Goal: Find specific page/section: Find specific page/section

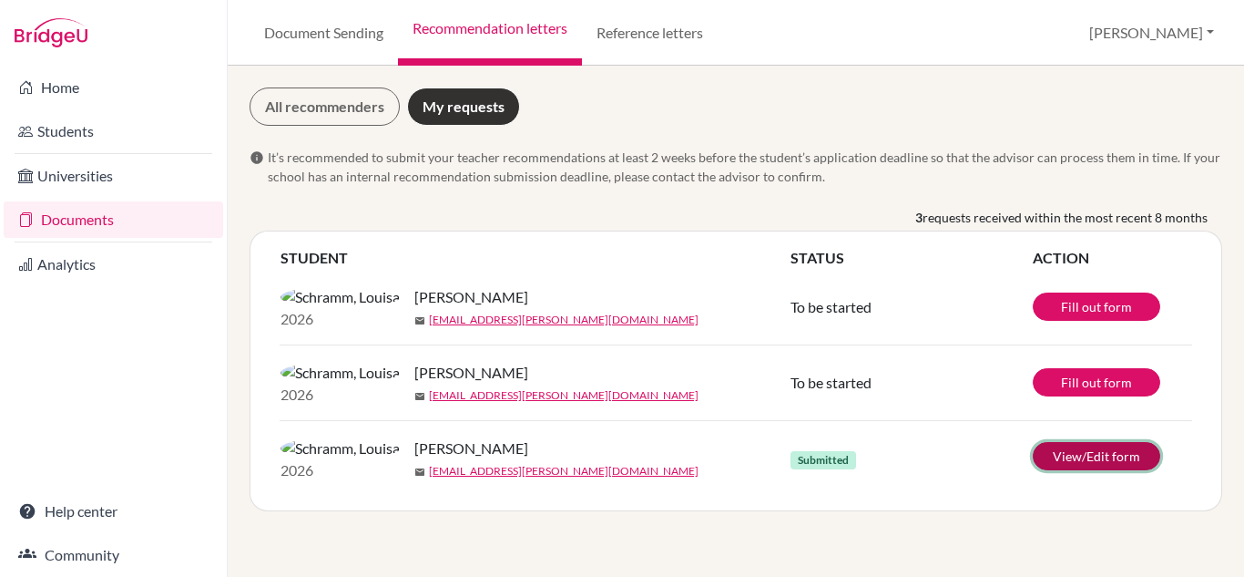
click at [1069, 470] on link "View/Edit form" at bounding box center [1097, 456] width 128 height 28
click at [337, 105] on link "All recommenders" at bounding box center [325, 106] width 150 height 38
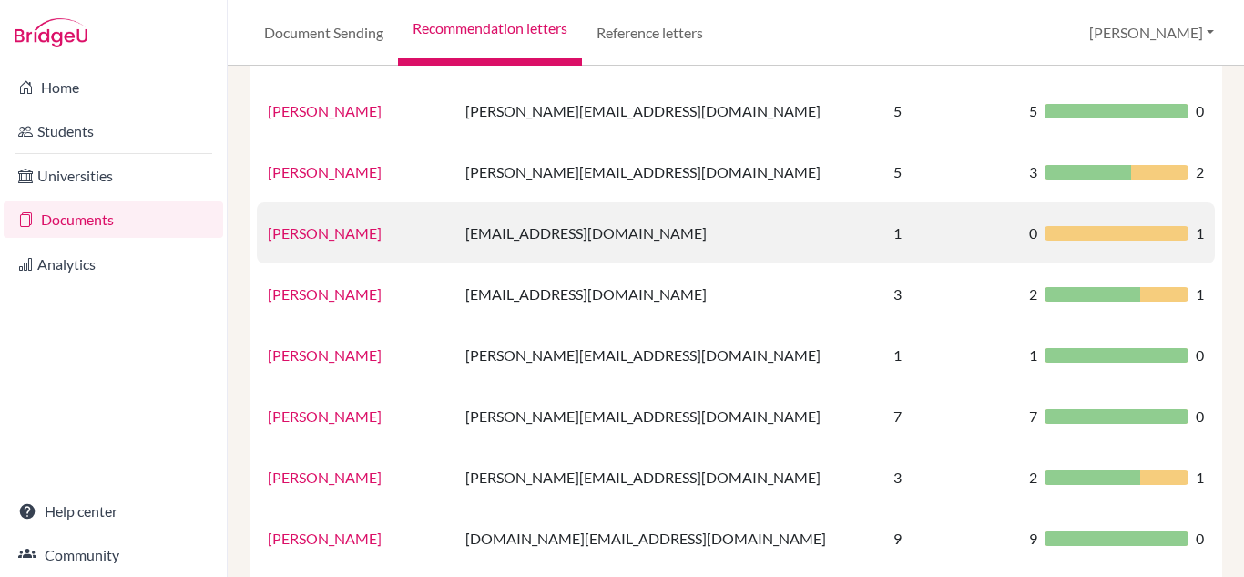
scroll to position [820, 0]
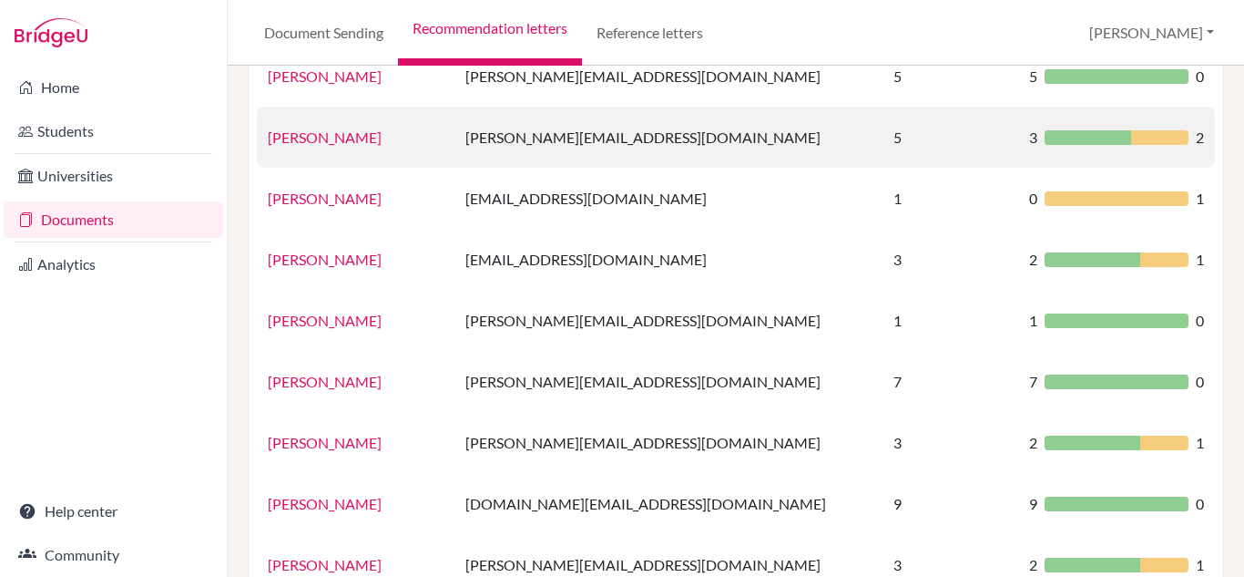
click at [1079, 138] on div at bounding box center [1088, 137] width 87 height 15
click at [348, 143] on link "Jo McClenahan" at bounding box center [325, 136] width 114 height 17
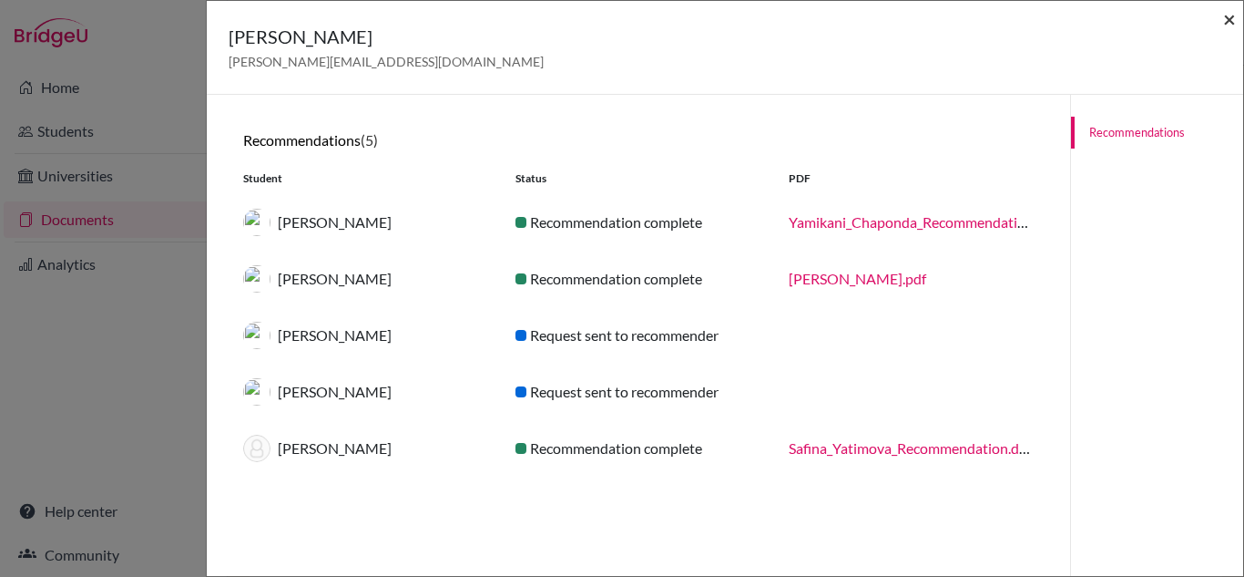
click at [1232, 17] on span "×" at bounding box center [1229, 18] width 13 height 26
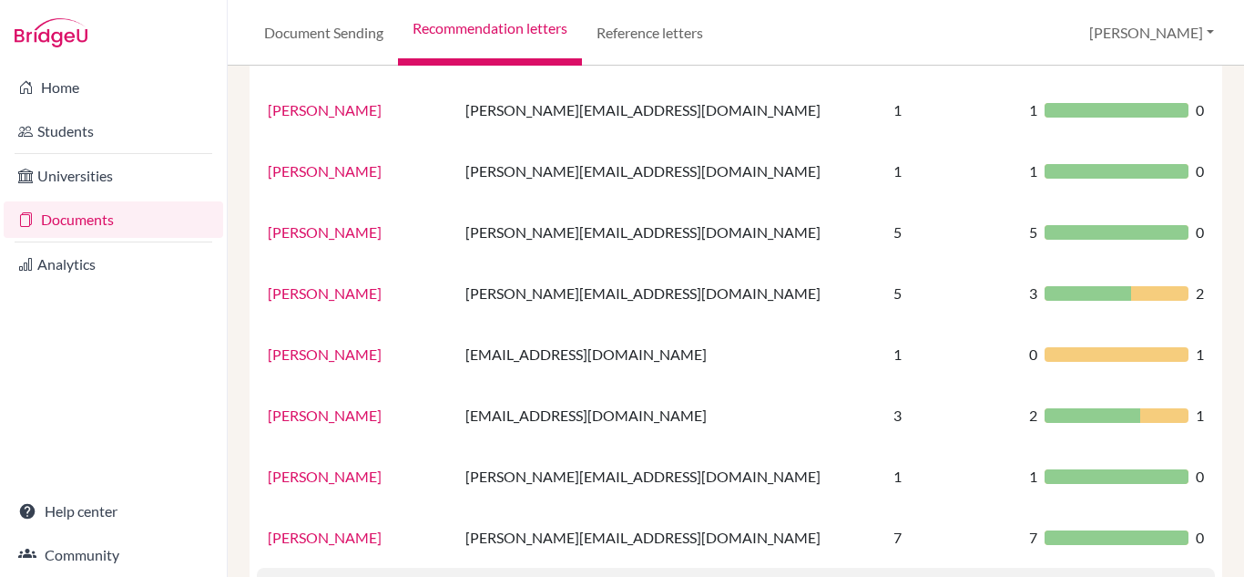
scroll to position [667, 0]
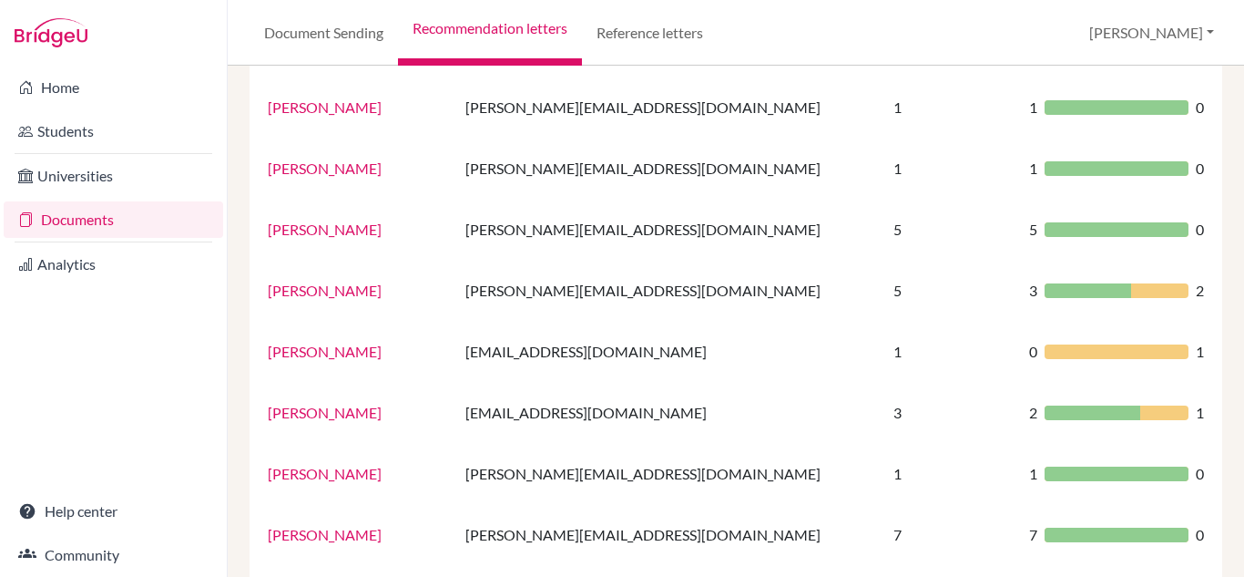
click at [369, 350] on link "Matthew Richard Hendriks" at bounding box center [325, 350] width 114 height 17
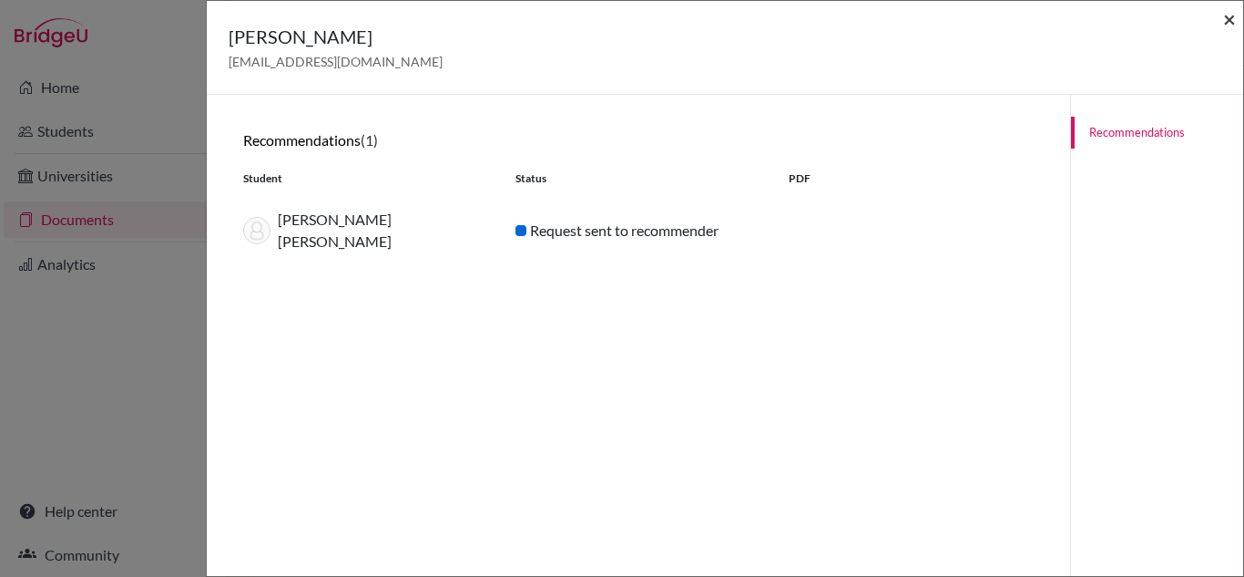
click at [1230, 19] on span "×" at bounding box center [1229, 18] width 13 height 26
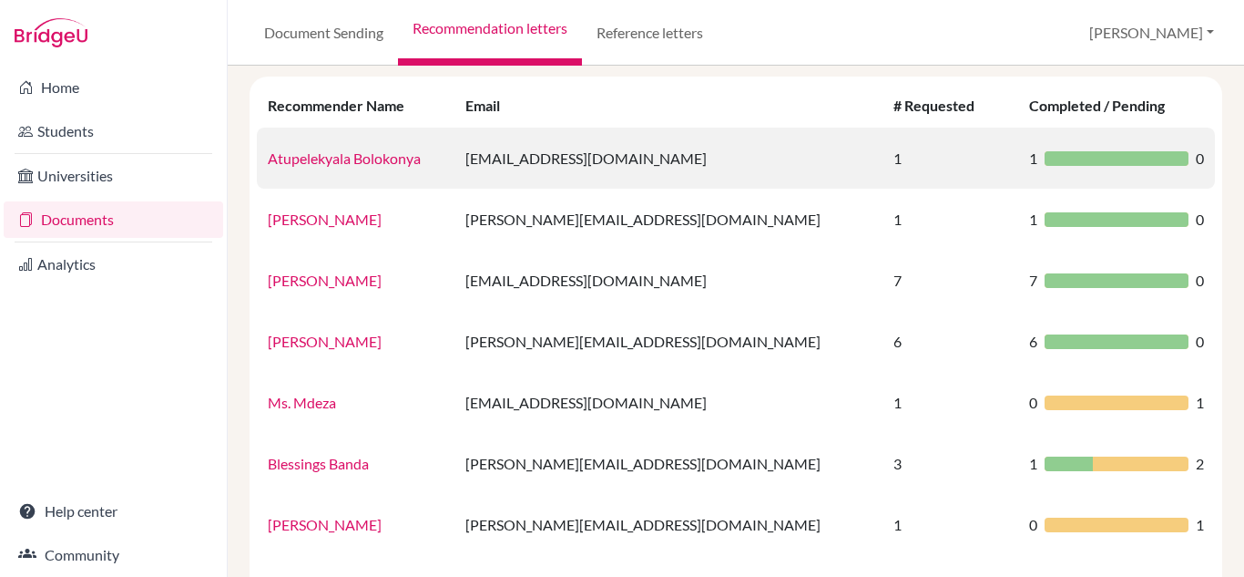
scroll to position [0, 0]
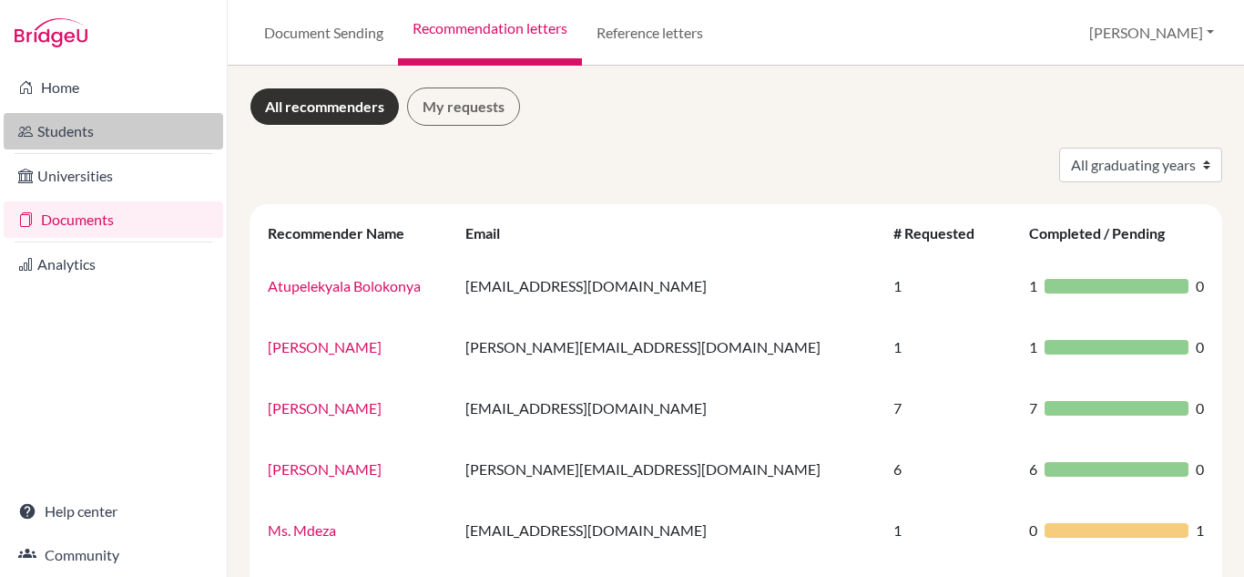
click at [102, 137] on link "Students" at bounding box center [113, 131] width 219 height 36
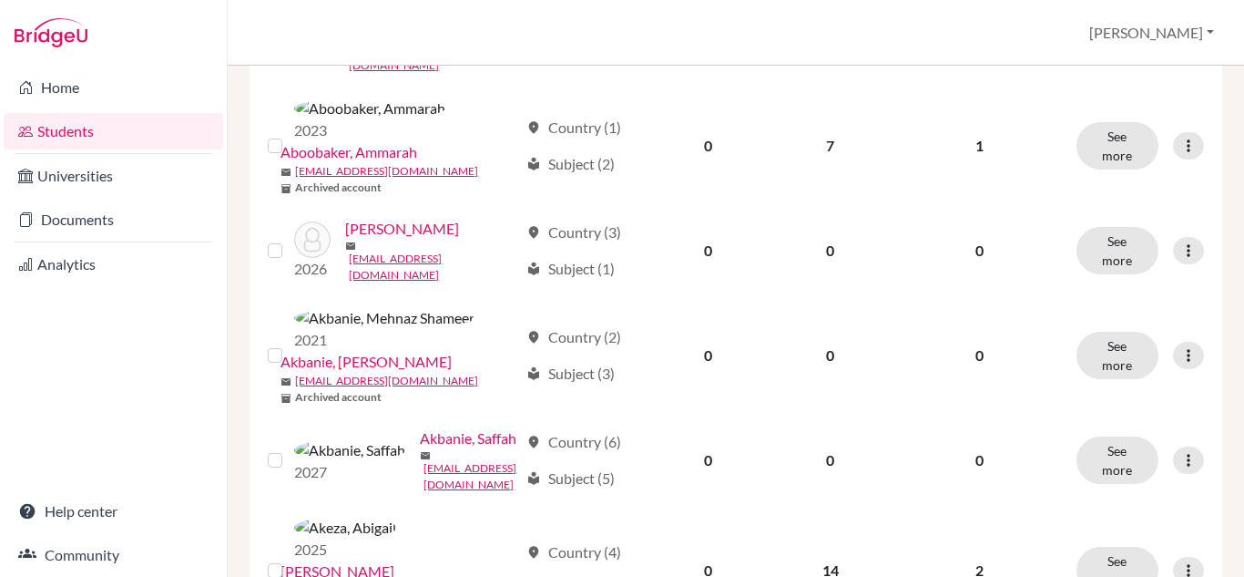
scroll to position [447, 0]
